Goal: Information Seeking & Learning: Learn about a topic

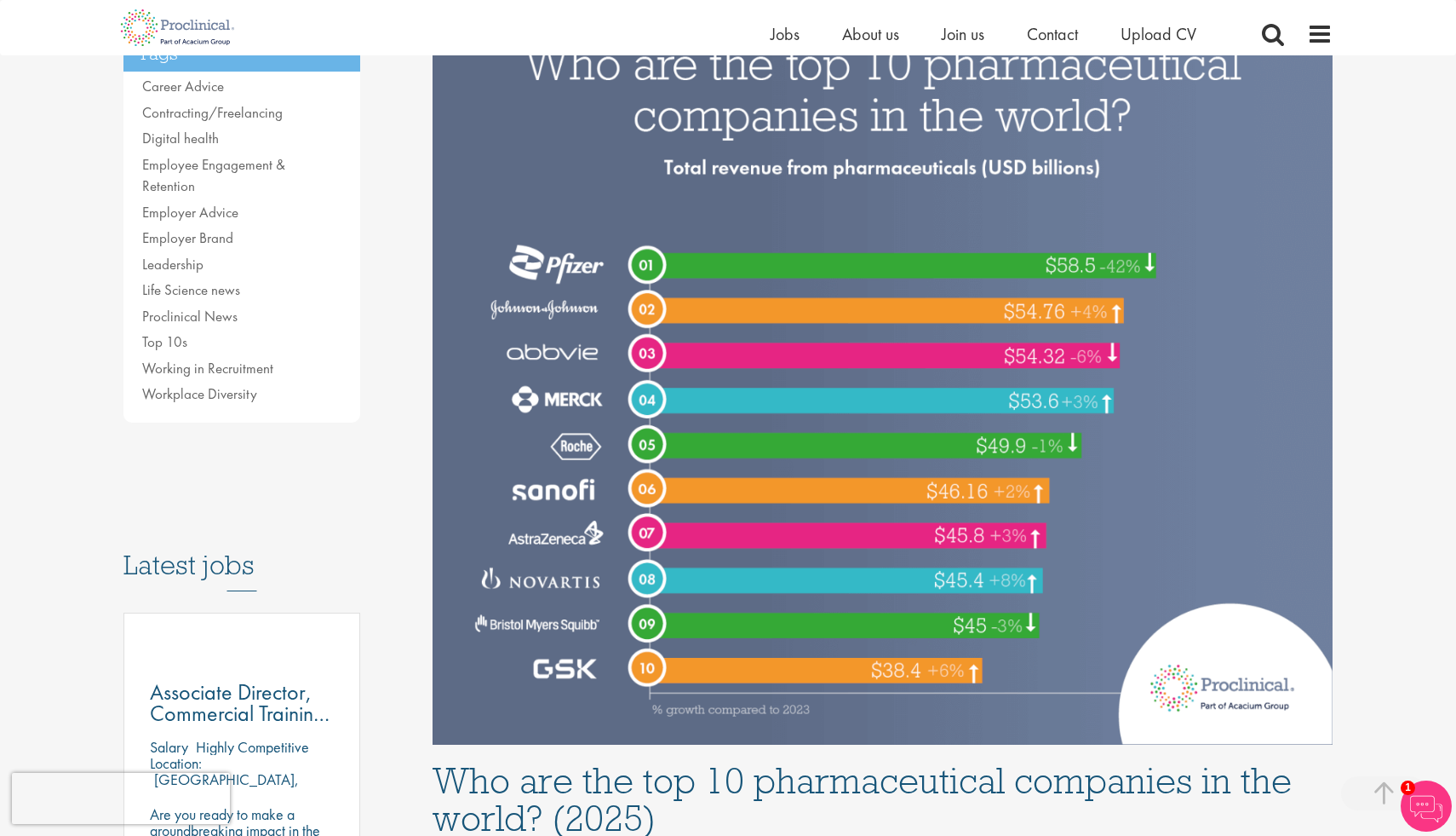
click at [262, 332] on li "Top 10s" at bounding box center [242, 343] width 199 height 22
click at [158, 332] on link "Top 10s" at bounding box center [164, 342] width 45 height 19
